Goal: Task Accomplishment & Management: Use online tool/utility

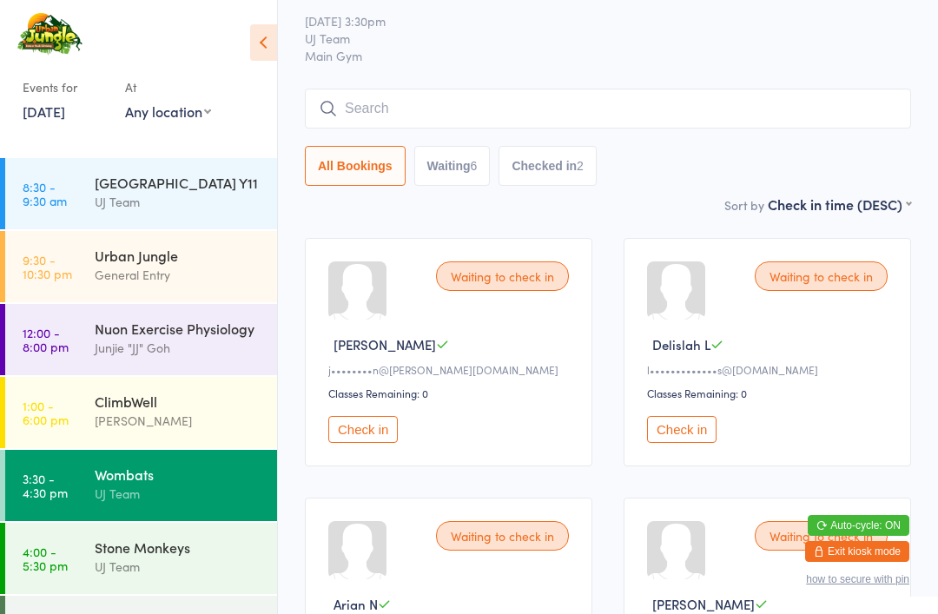
scroll to position [38, 0]
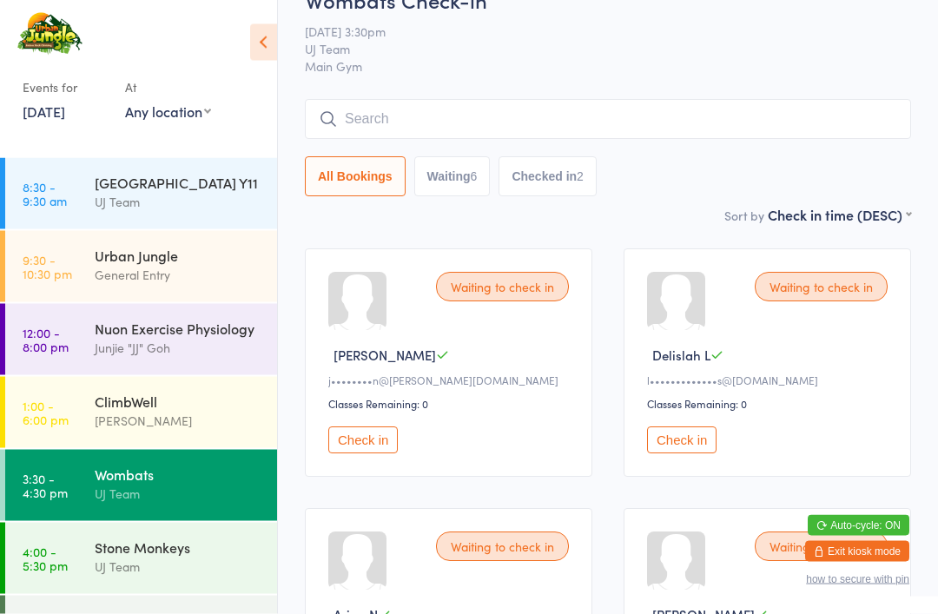
click at [703, 437] on button "Check in" at bounding box center [681, 440] width 69 height 27
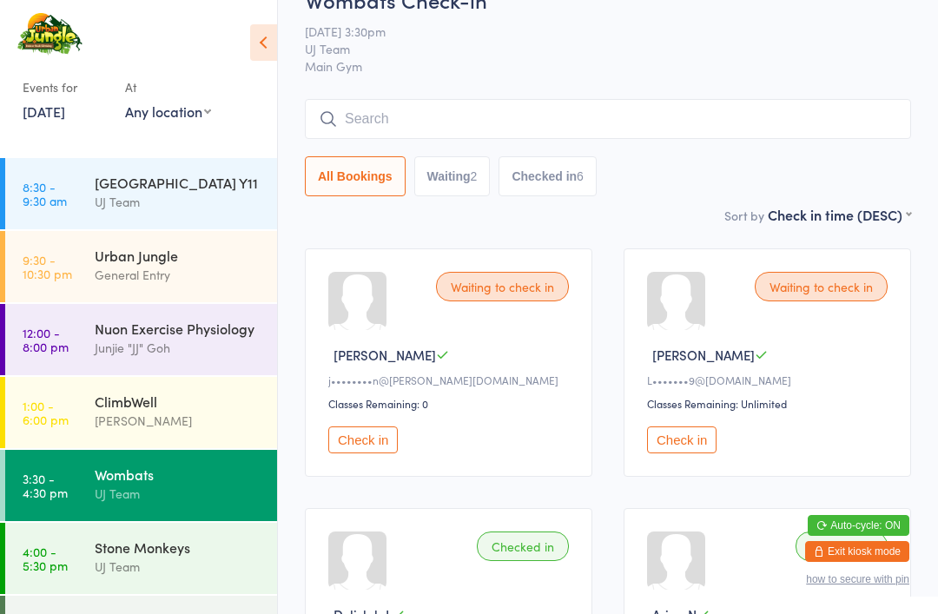
click at [129, 559] on div "UJ Team" at bounding box center [179, 567] width 168 height 20
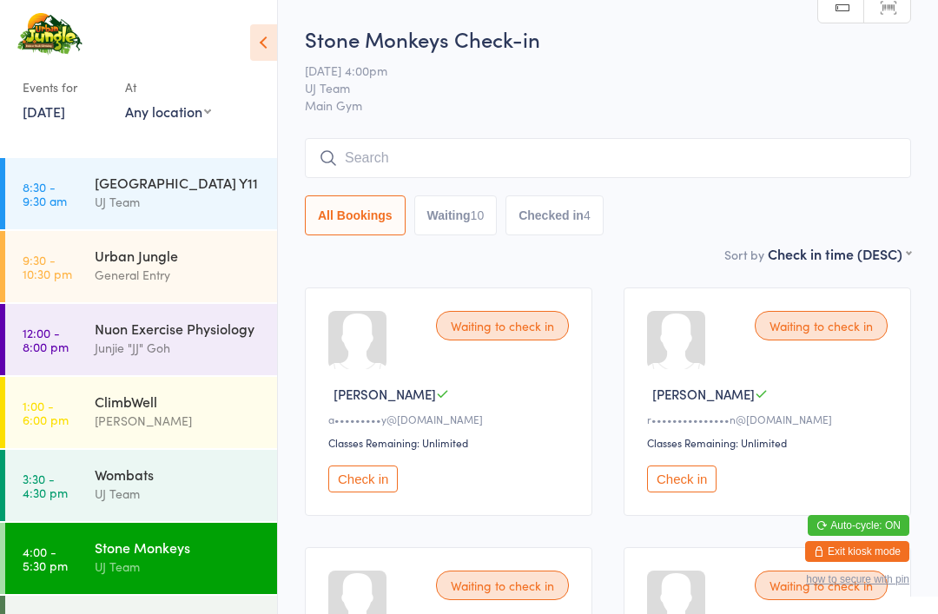
click at [685, 485] on button "Check in" at bounding box center [681, 479] width 69 height 27
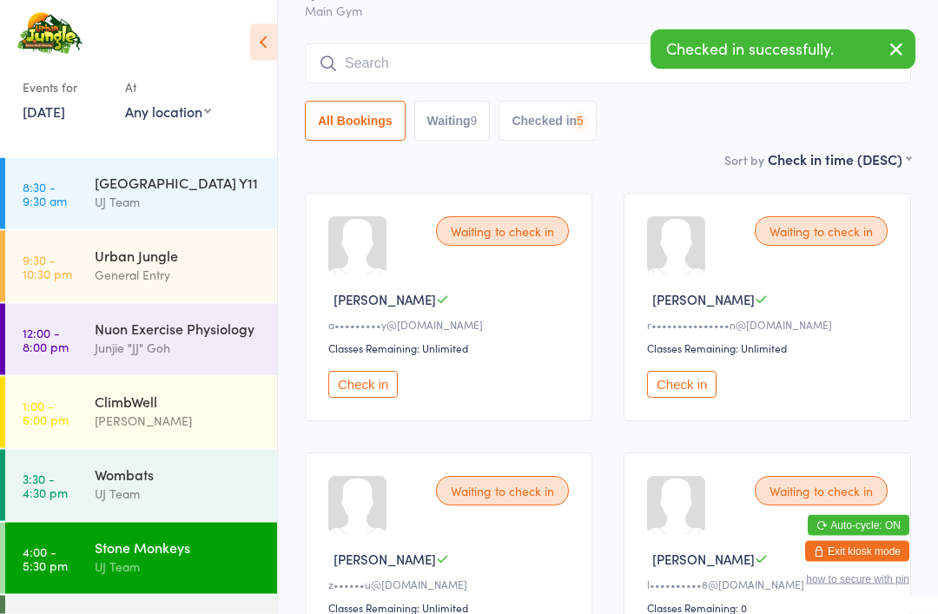
scroll to position [88, 0]
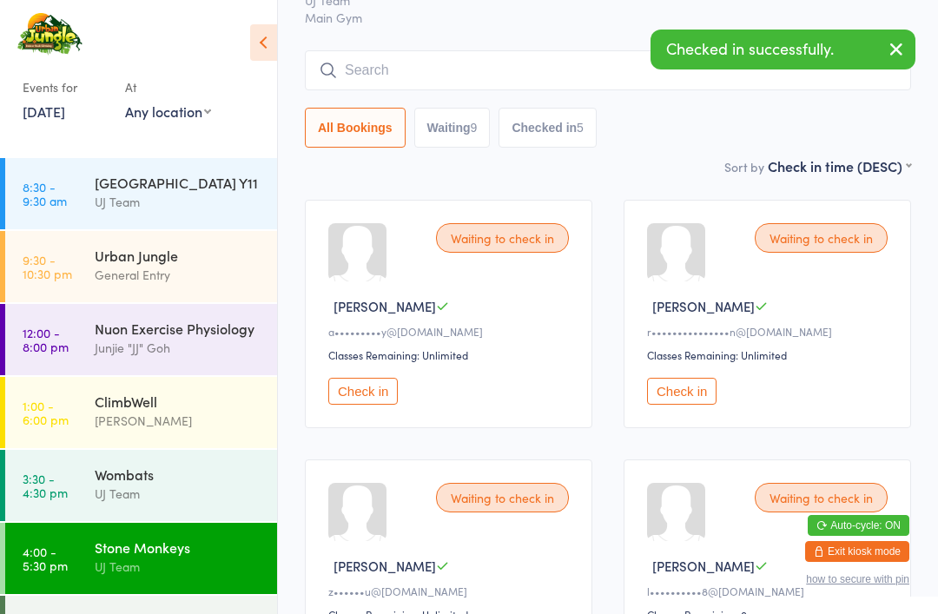
click at [685, 392] on button "Check in" at bounding box center [681, 391] width 69 height 27
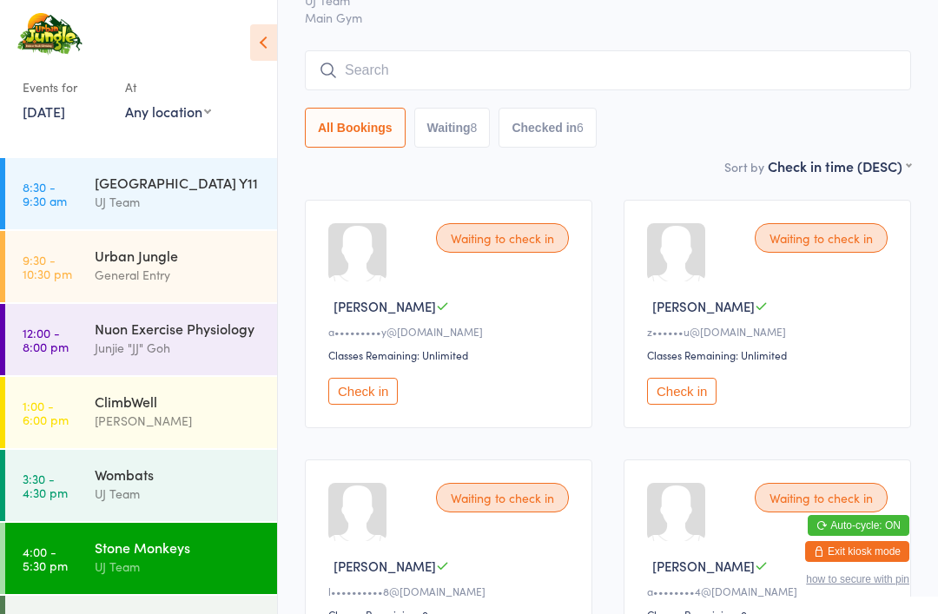
click at [164, 251] on div "Urban Jungle" at bounding box center [179, 255] width 168 height 19
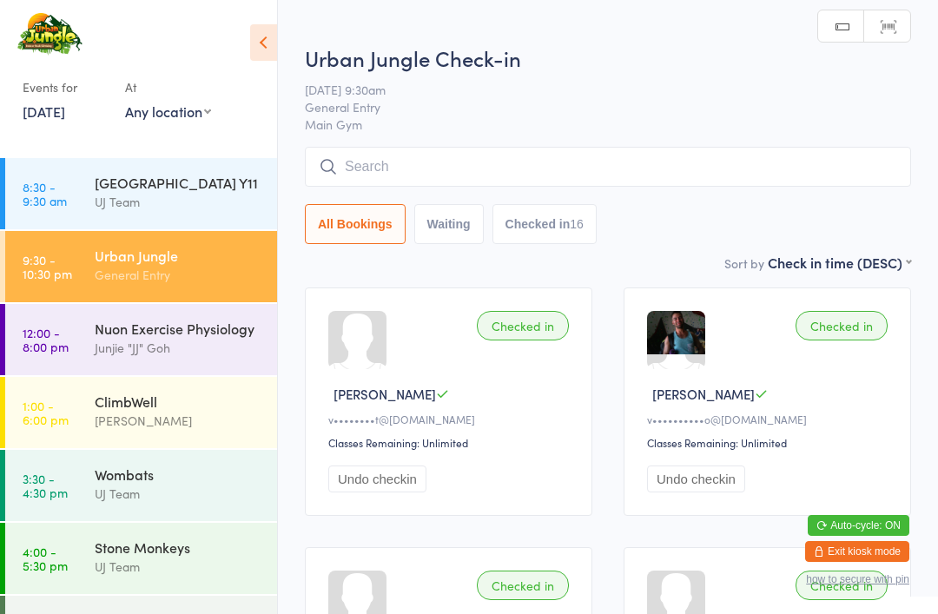
click at [400, 157] on input "search" at bounding box center [608, 167] width 606 height 40
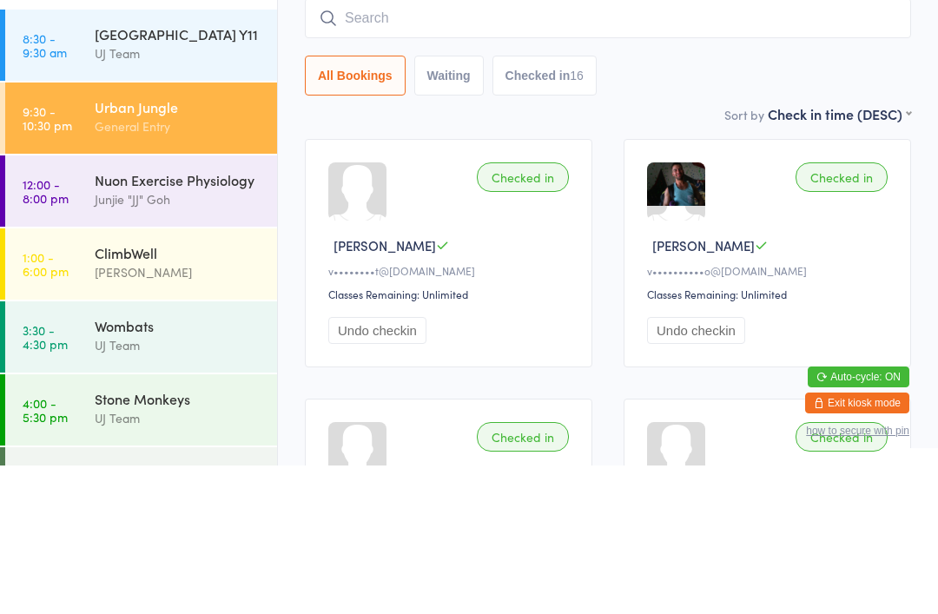
type input "J"
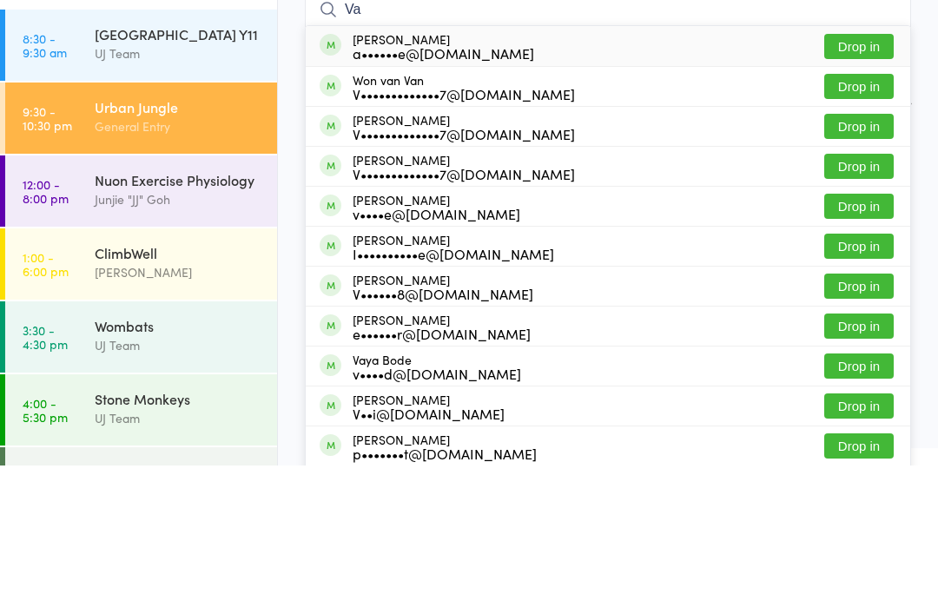
type input "V"
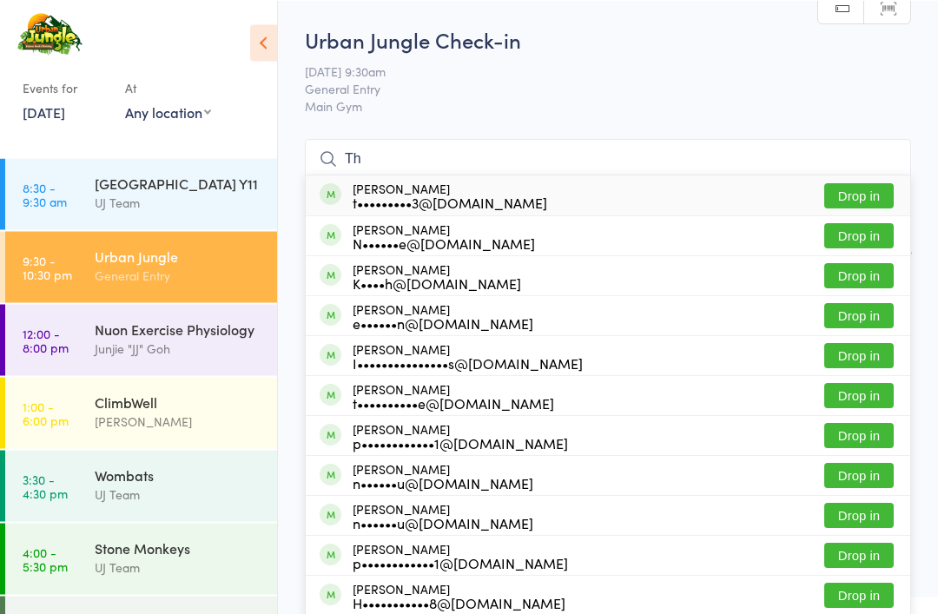
type input "T"
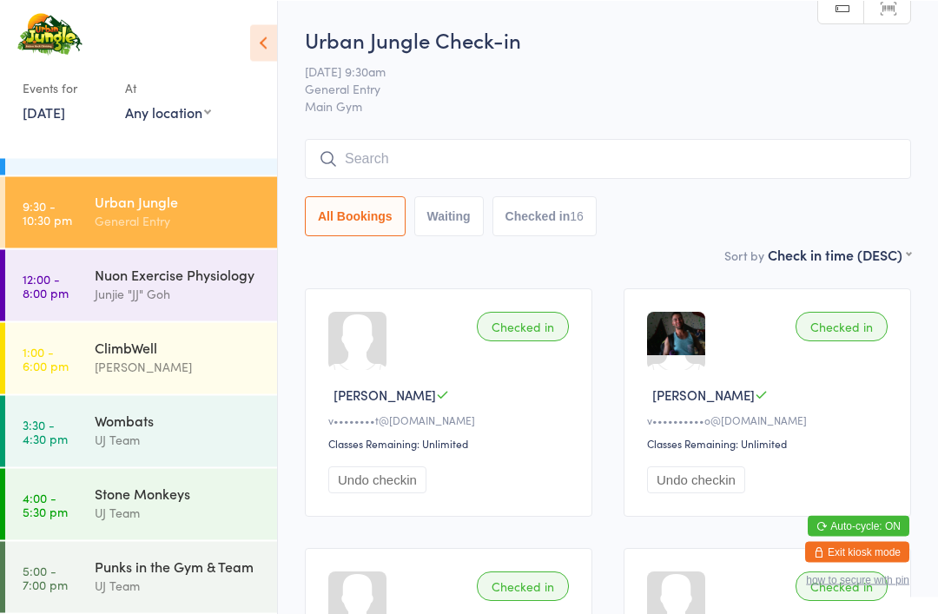
scroll to position [55, 0]
type input "Vanitha"
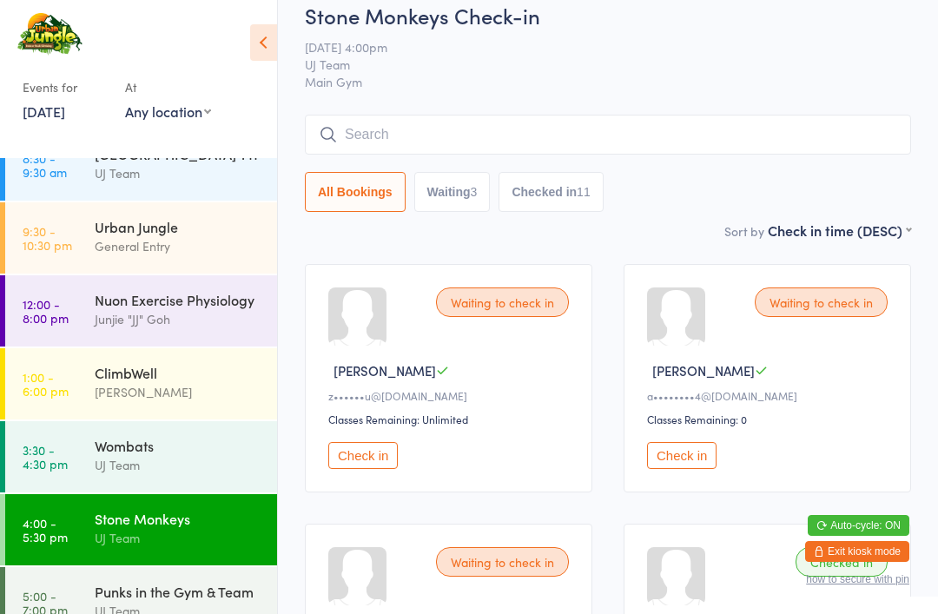
scroll to position [24, 0]
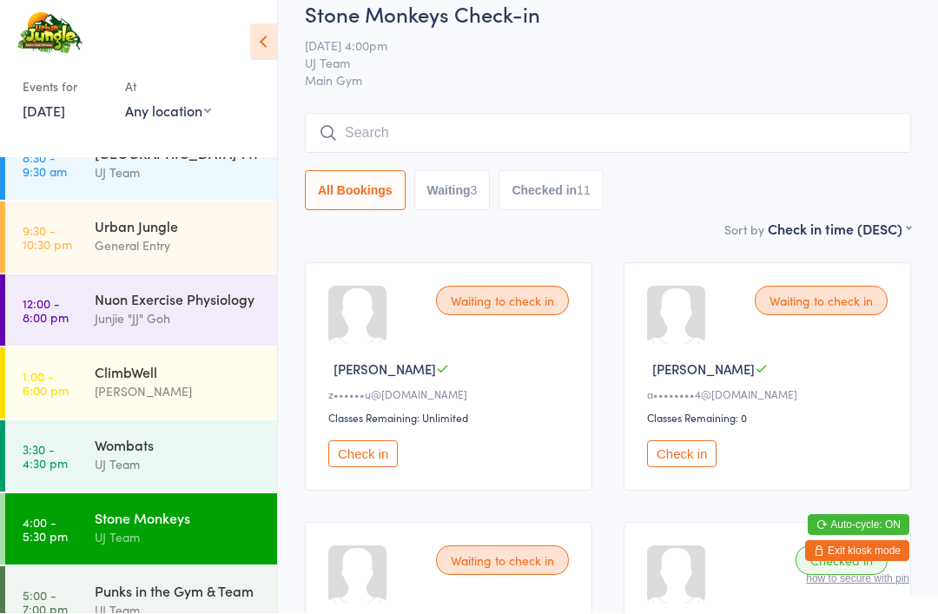
click at [110, 601] on div "Punks in the Gym & Team" at bounding box center [179, 591] width 168 height 19
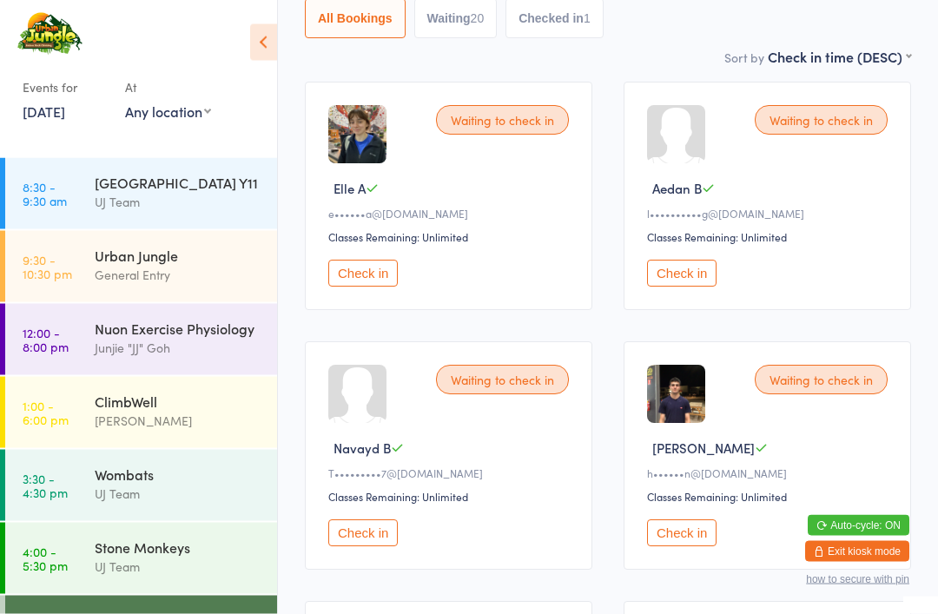
scroll to position [203, 0]
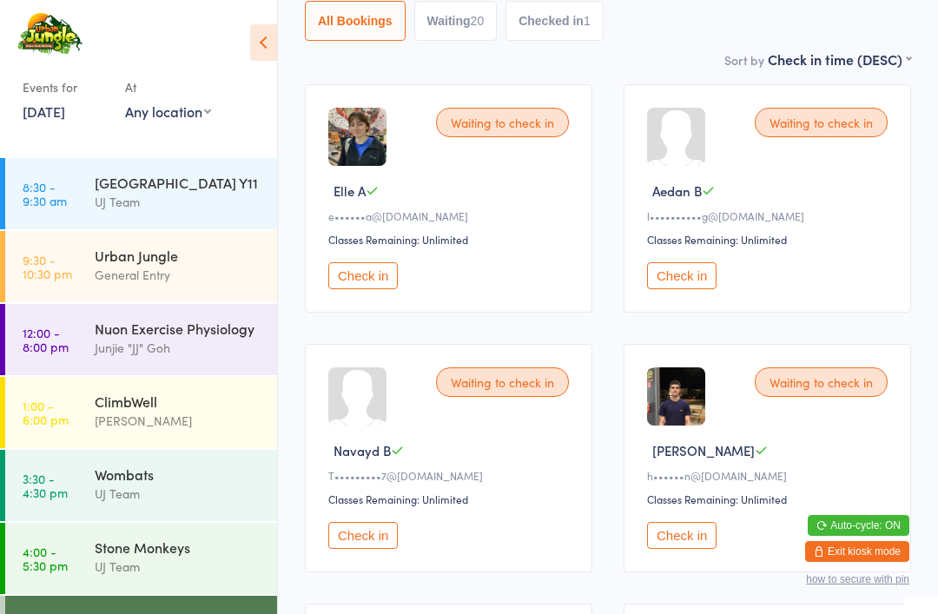
click at [693, 540] on button "Check in" at bounding box center [681, 535] width 69 height 27
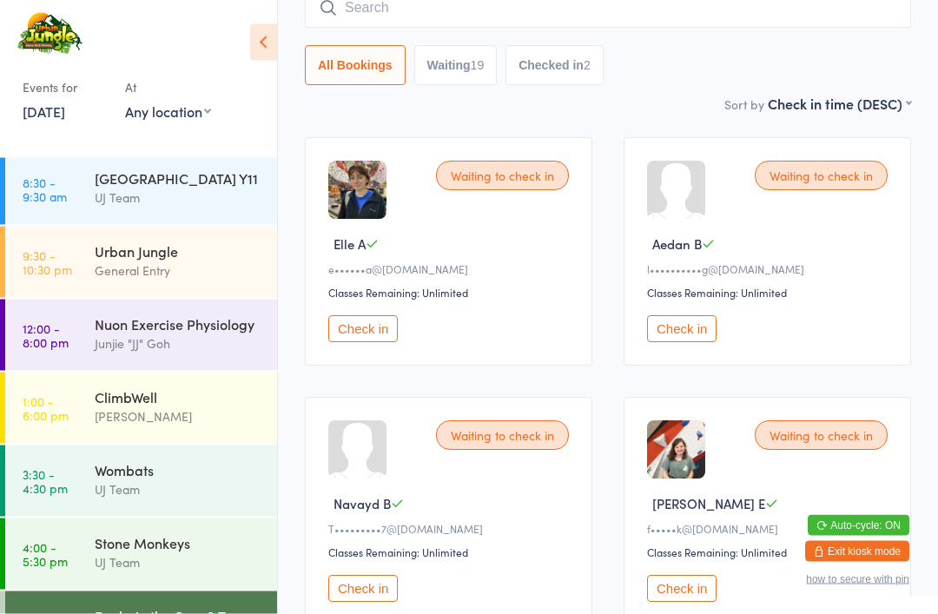
scroll to position [150, 0]
click at [671, 599] on button "Check in" at bounding box center [681, 588] width 69 height 27
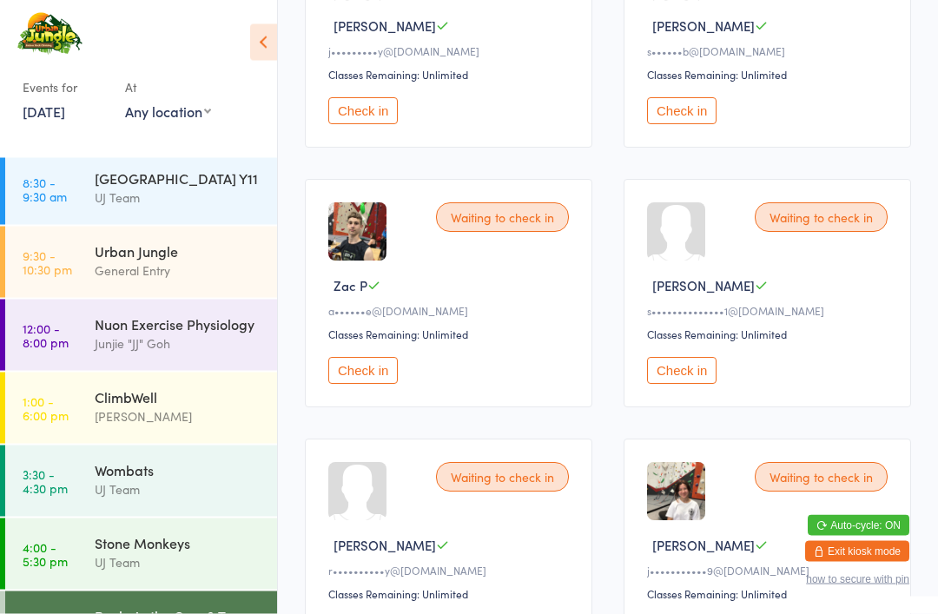
scroll to position [1403, 0]
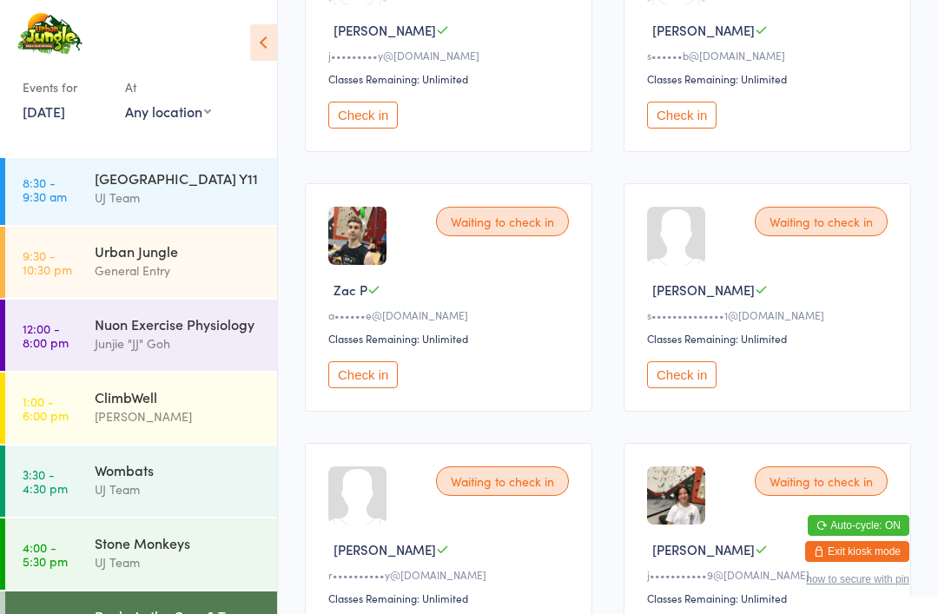
click at [351, 388] on button "Check in" at bounding box center [362, 374] width 69 height 27
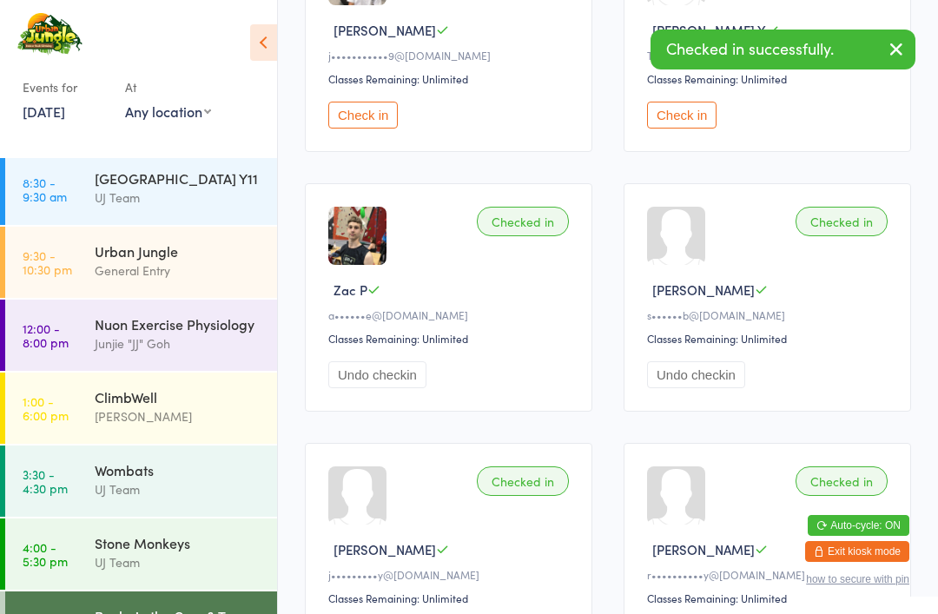
click at [106, 260] on div "Urban Jungle" at bounding box center [179, 250] width 168 height 19
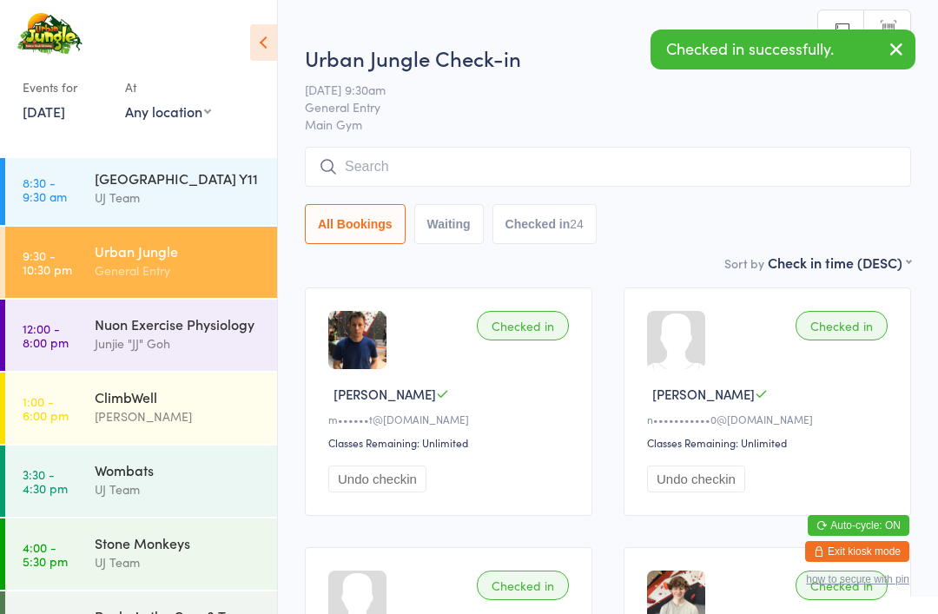
click at [366, 169] on input "search" at bounding box center [608, 167] width 606 height 40
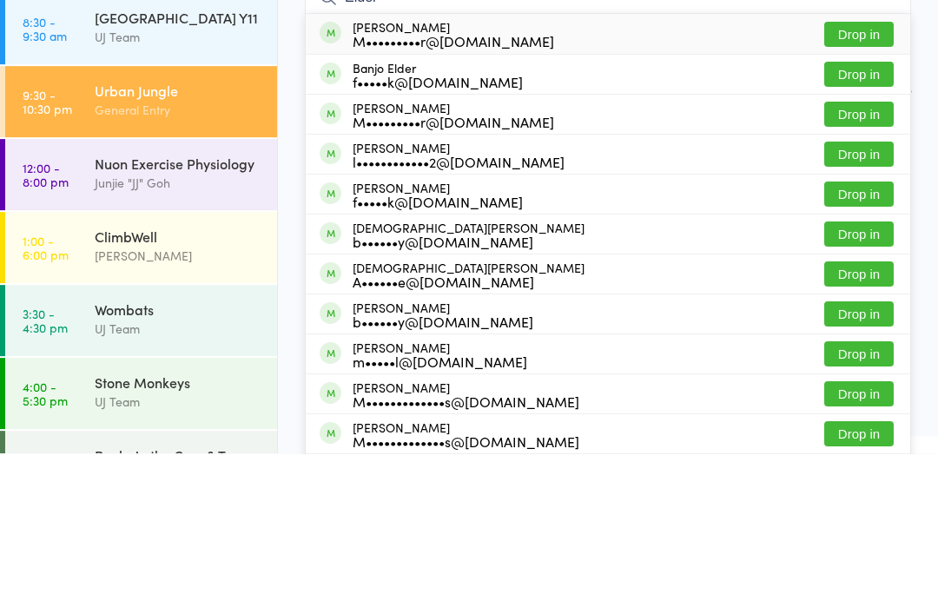
scroll to position [1, 0]
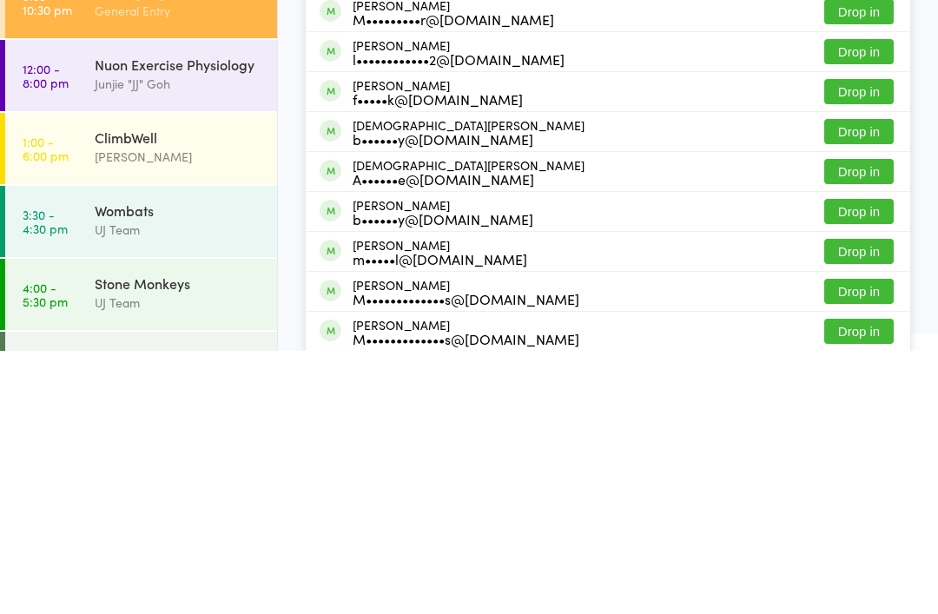
type input "Elder"
click at [851, 502] on button "Drop in" at bounding box center [858, 514] width 69 height 25
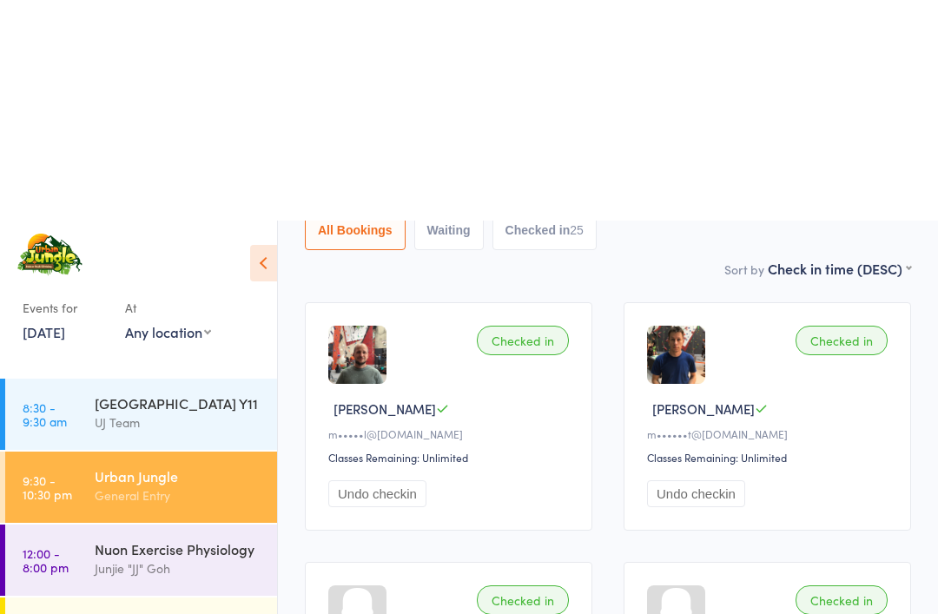
scroll to position [0, 0]
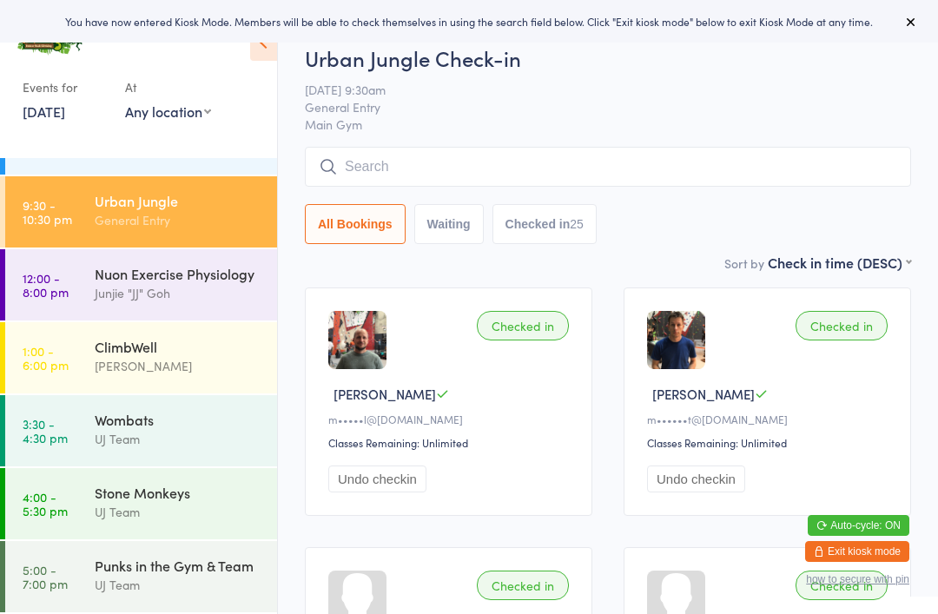
scroll to position [55, 0]
click at [89, 552] on link "5:00 - 7:00 pm Punks in the Gym & Team UJ Team" at bounding box center [141, 576] width 272 height 71
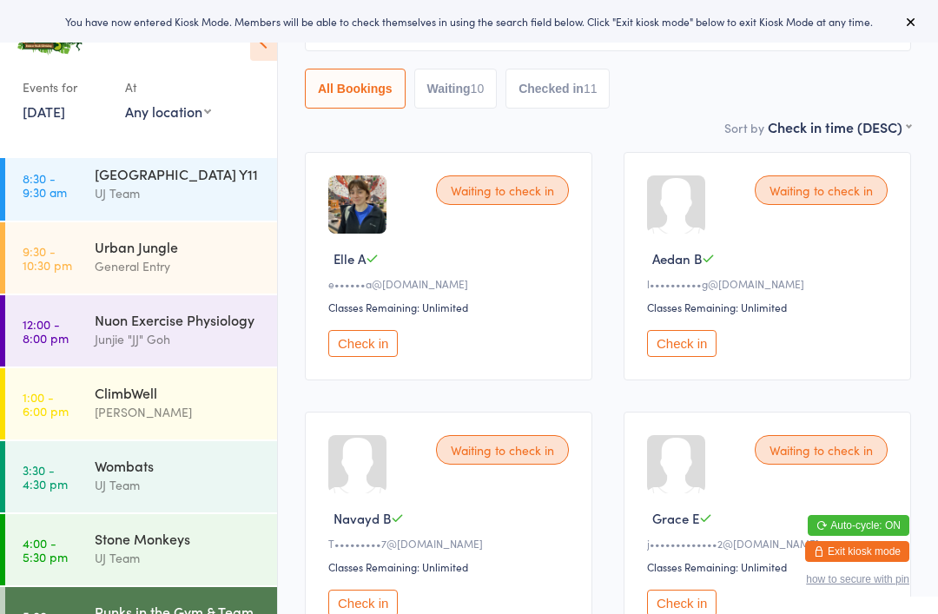
scroll to position [4, 0]
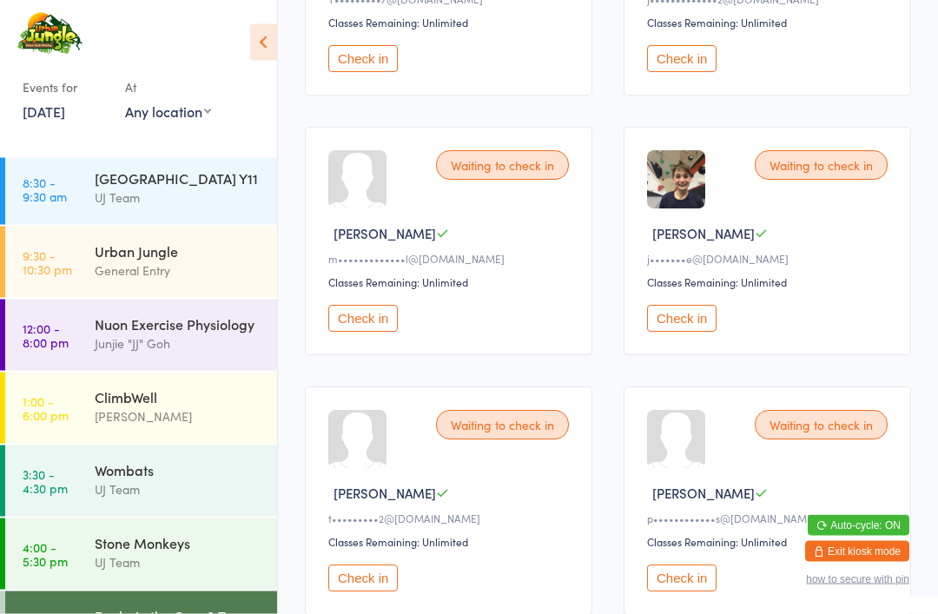
click at [350, 333] on button "Check in" at bounding box center [362, 319] width 69 height 27
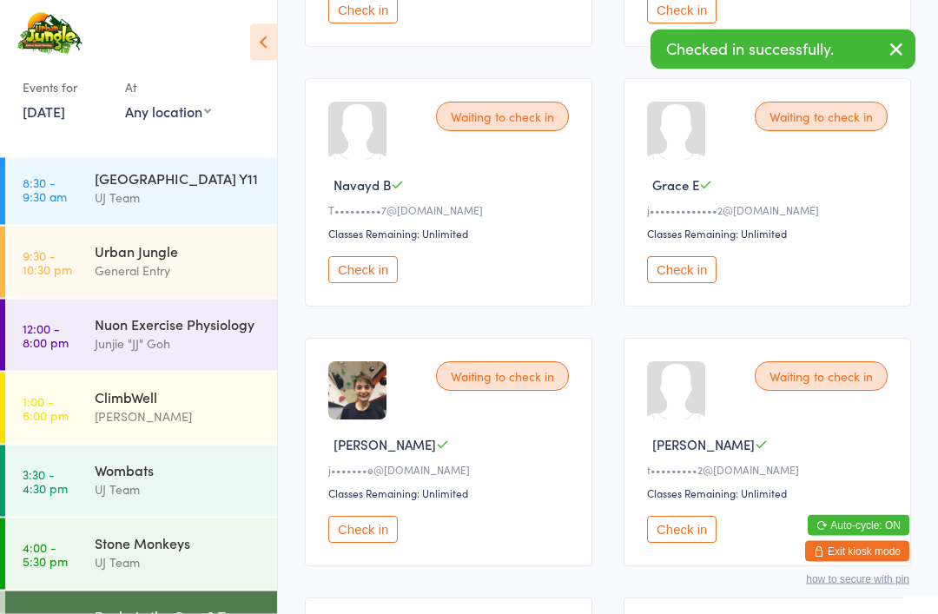
scroll to position [0, 0]
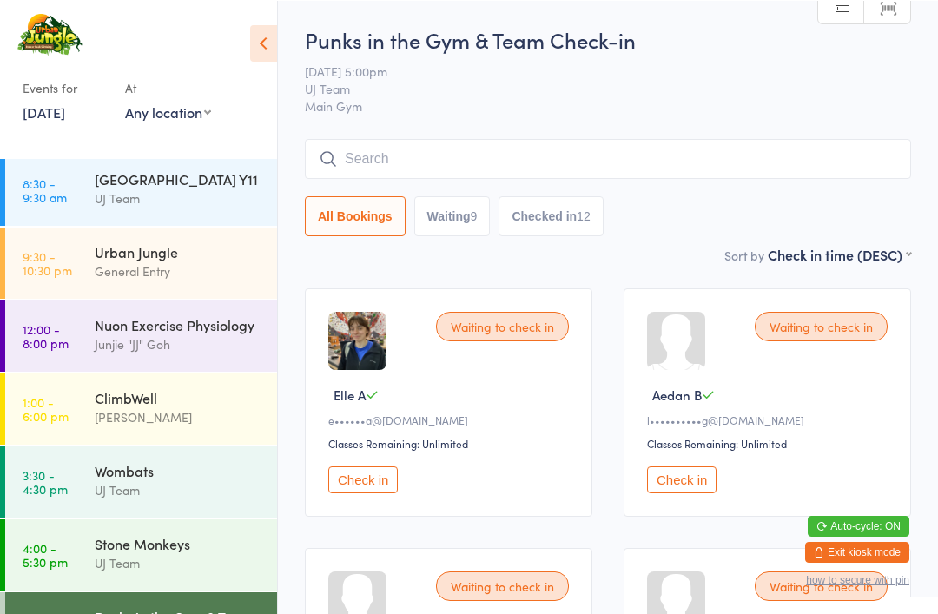
click at [225, 261] on div "Urban Jungle" at bounding box center [179, 250] width 168 height 19
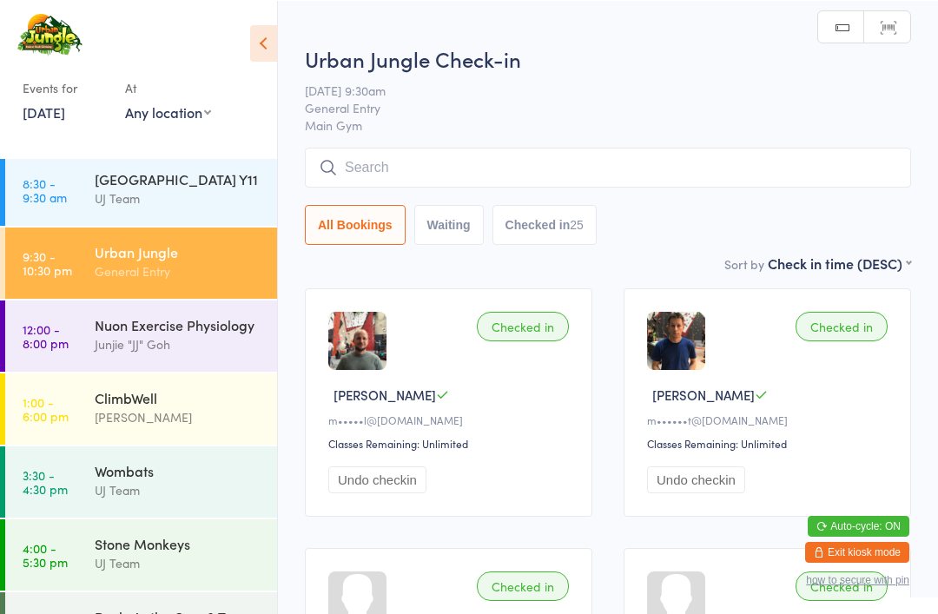
click at [661, 168] on input "search" at bounding box center [608, 167] width 606 height 40
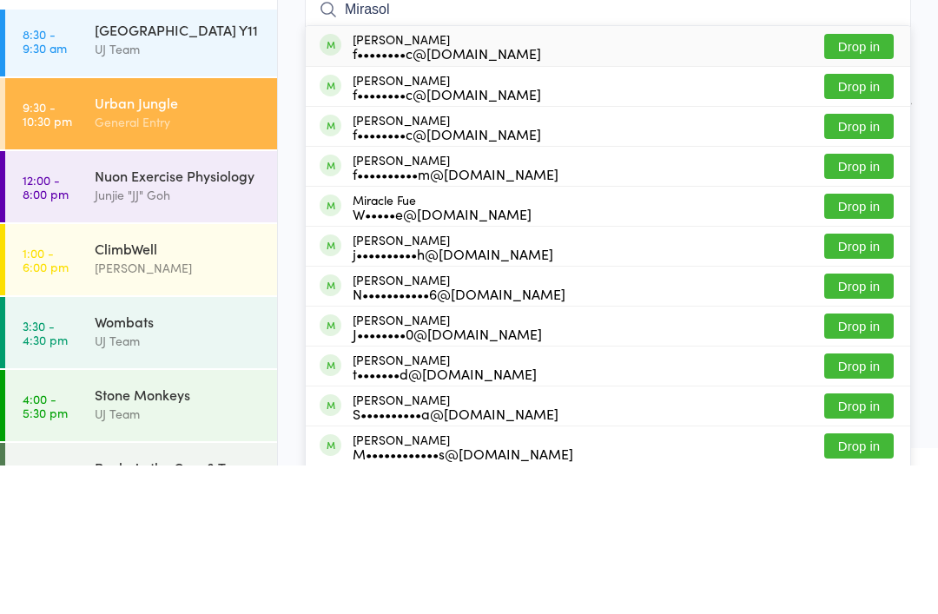
type input "Mirasol"
click at [879, 182] on button "Drop in" at bounding box center [858, 194] width 69 height 25
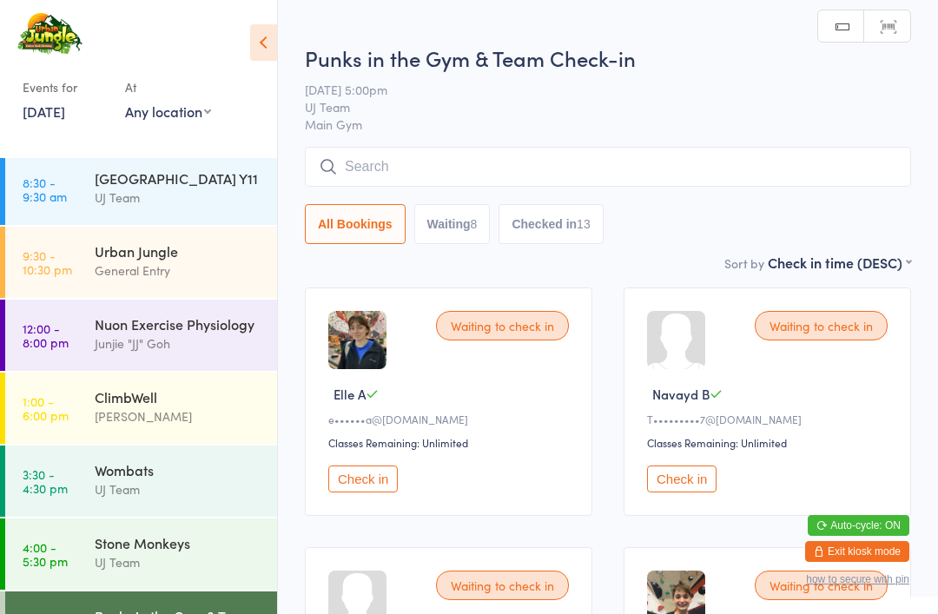
click at [195, 250] on div "Urban Jungle" at bounding box center [179, 250] width 168 height 19
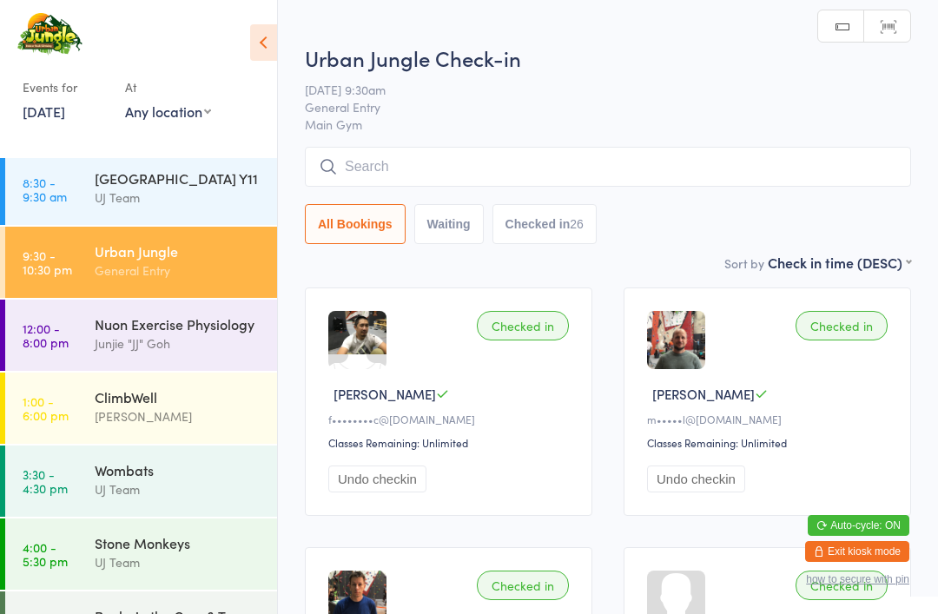
click at [421, 157] on input "search" at bounding box center [608, 167] width 606 height 40
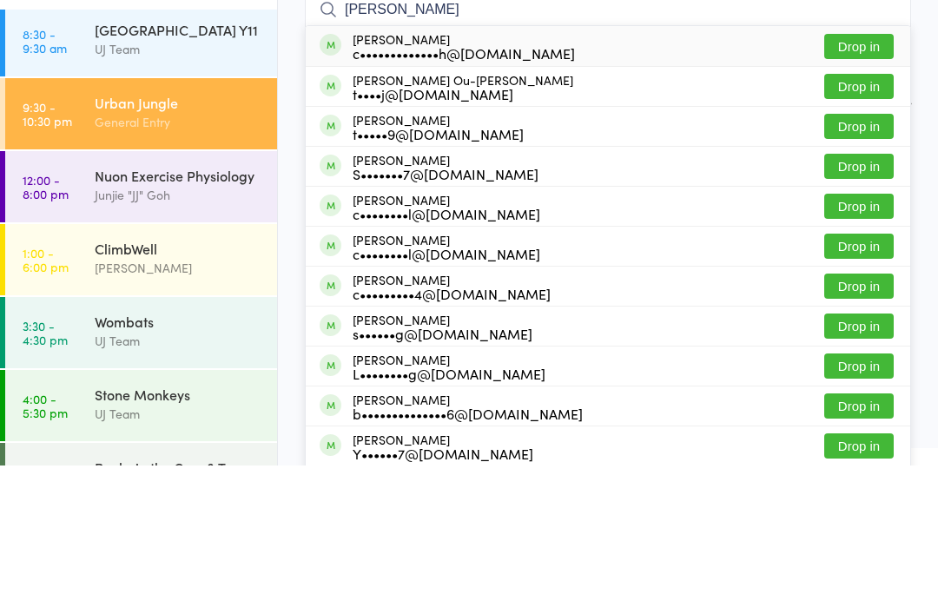
type input "Chris Young"
click at [860, 182] on button "Drop in" at bounding box center [858, 194] width 69 height 25
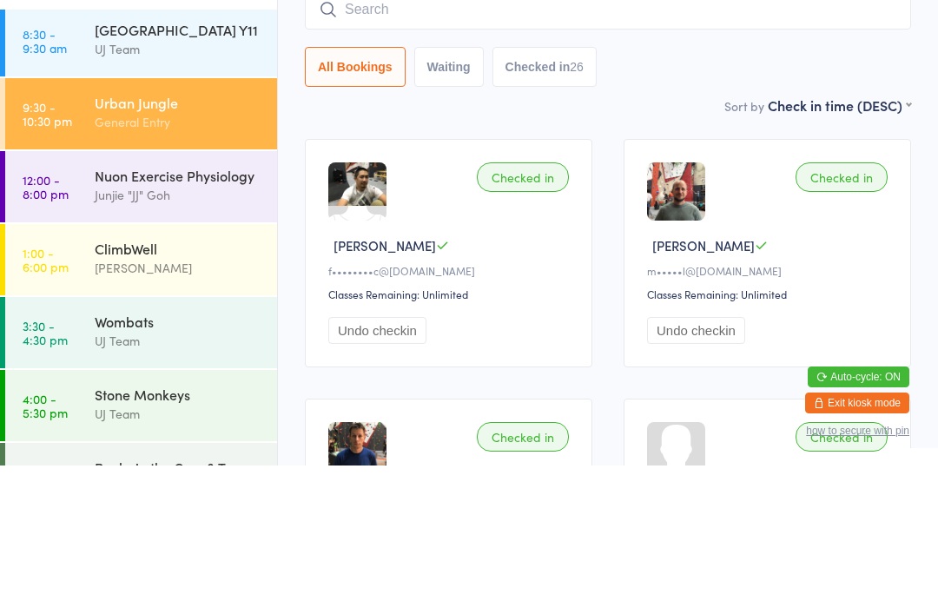
scroll to position [149, 0]
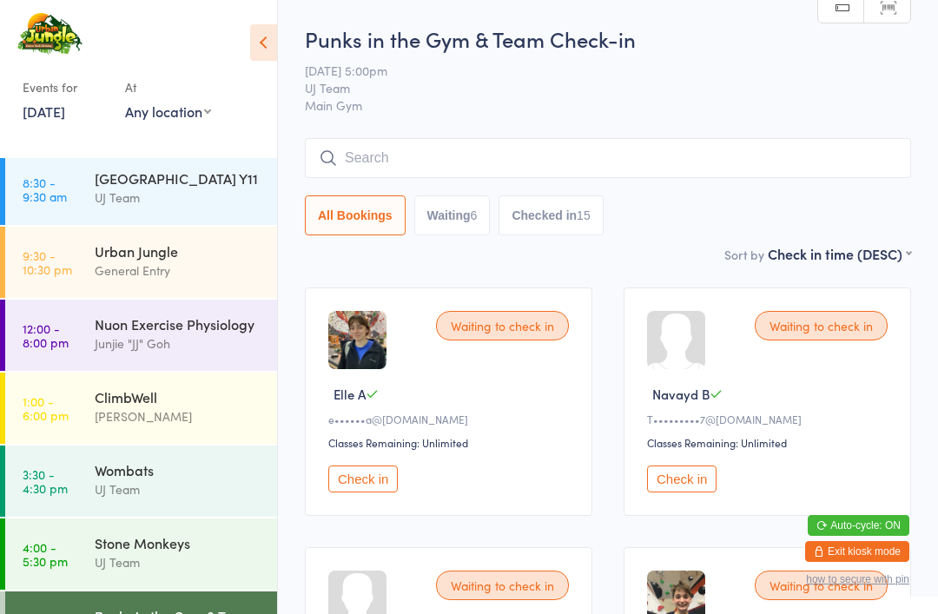
click at [176, 252] on div "Urban Jungle" at bounding box center [179, 250] width 168 height 19
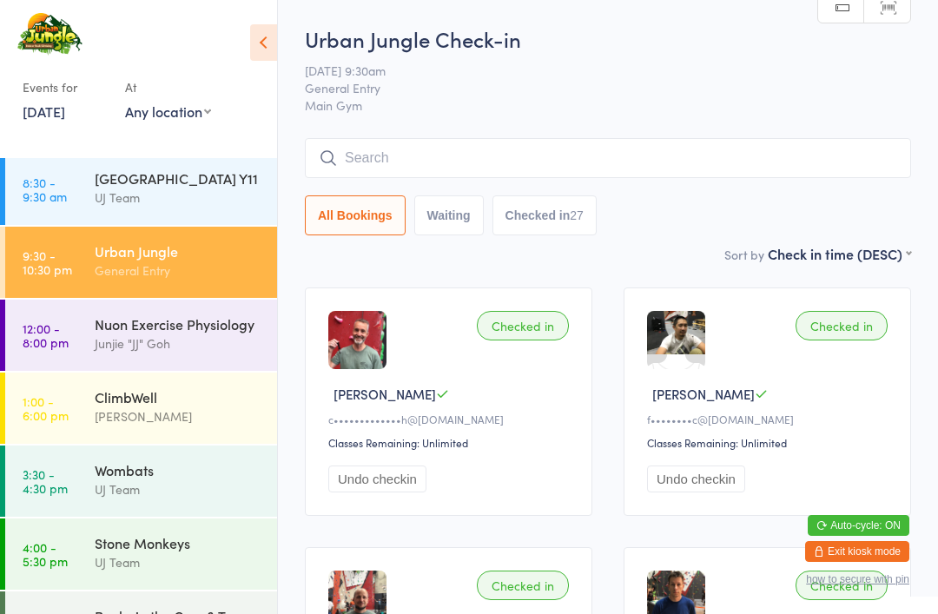
click at [387, 154] on input "search" at bounding box center [608, 158] width 606 height 40
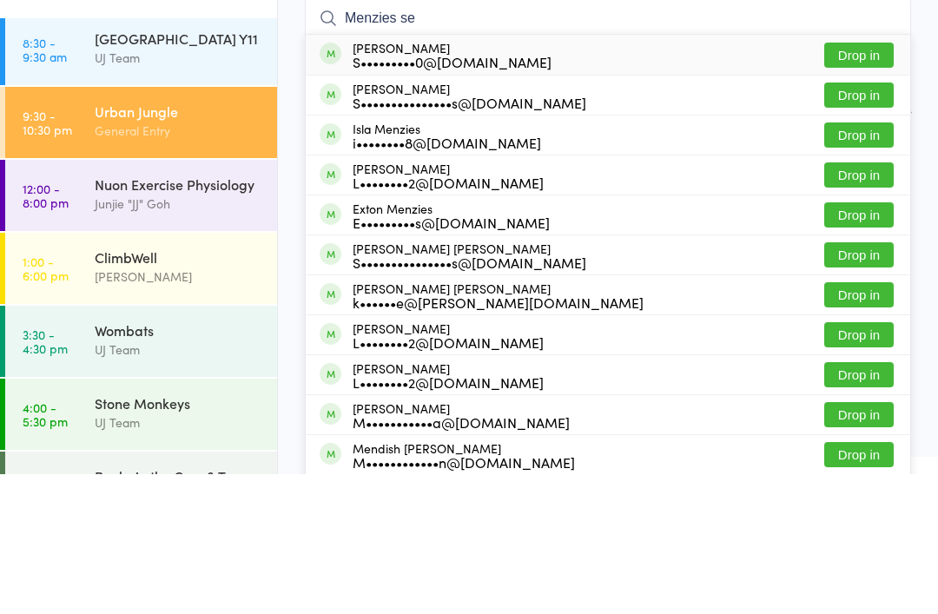
type input "Menzies se"
click at [864, 222] on button "Drop in" at bounding box center [858, 234] width 69 height 25
